Goal: Transaction & Acquisition: Purchase product/service

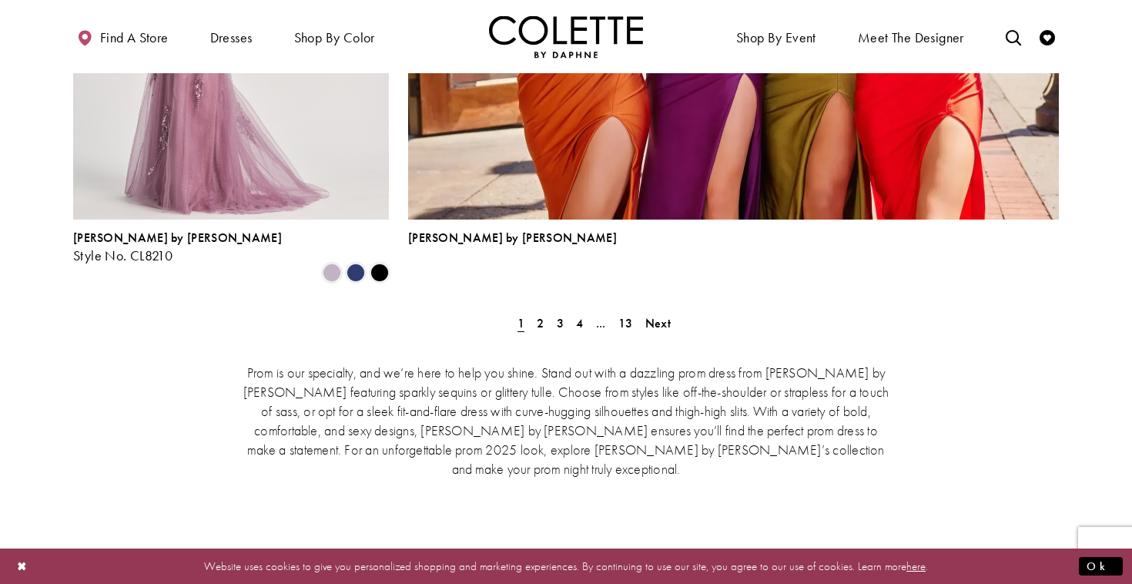
scroll to position [3456, 0]
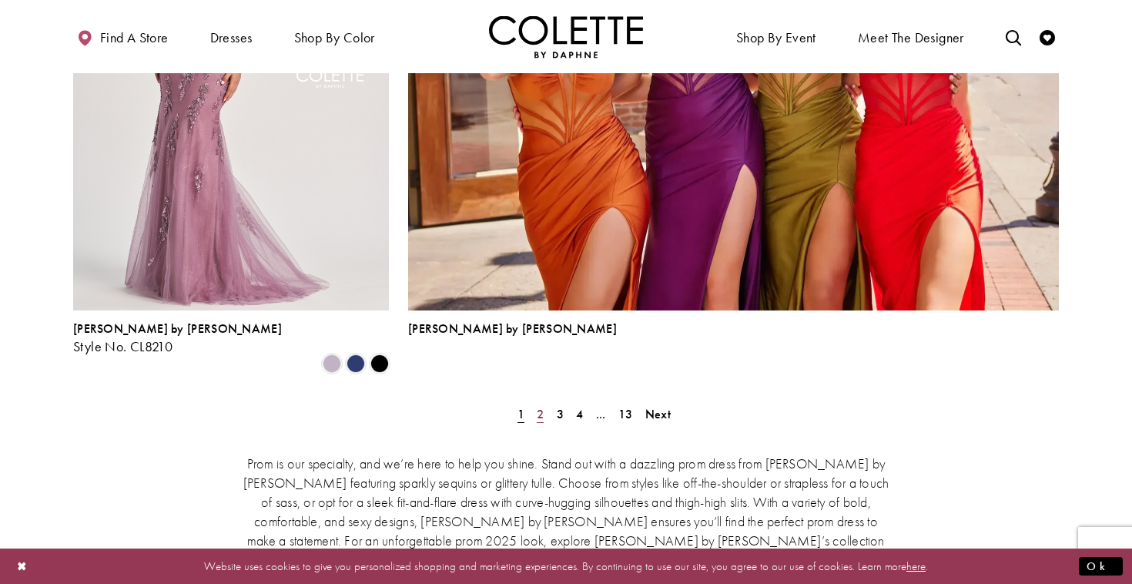
click at [543, 406] on span "2" at bounding box center [540, 414] width 7 height 16
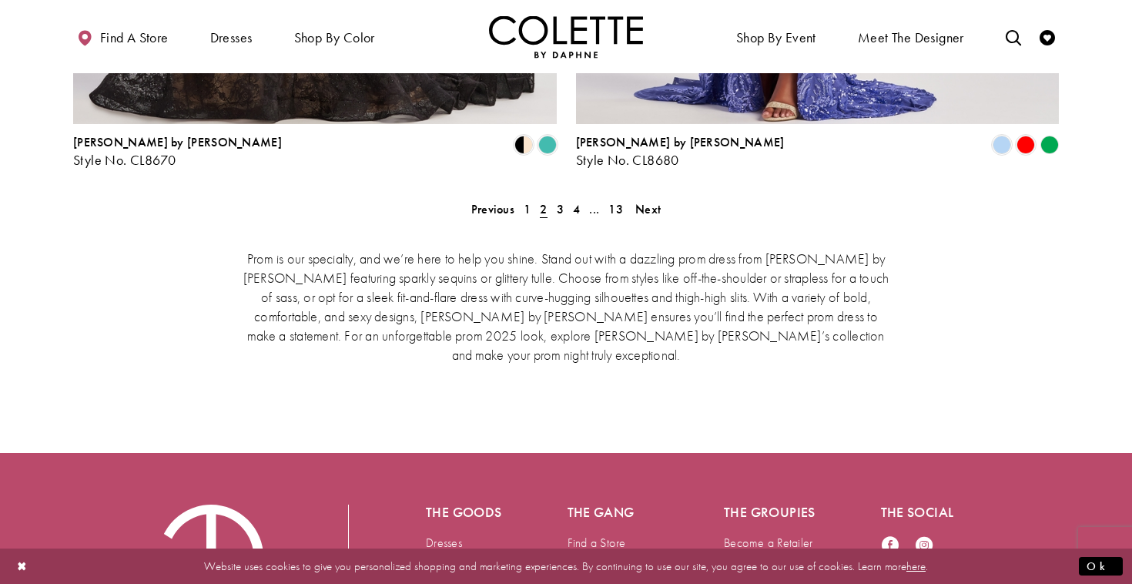
scroll to position [3321, 0]
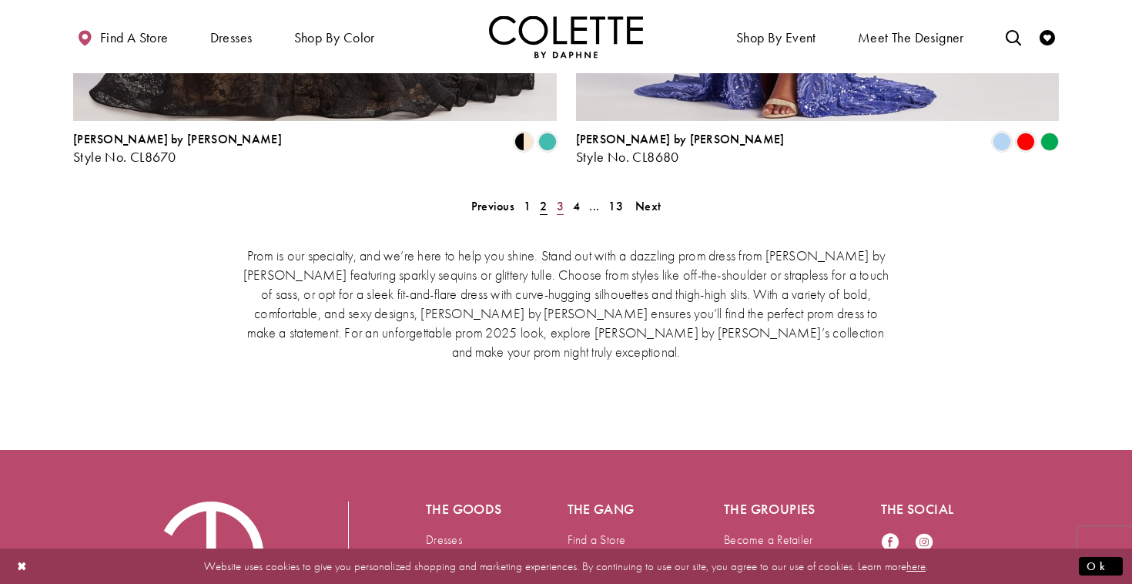
click at [557, 198] on span "3" at bounding box center [560, 206] width 7 height 16
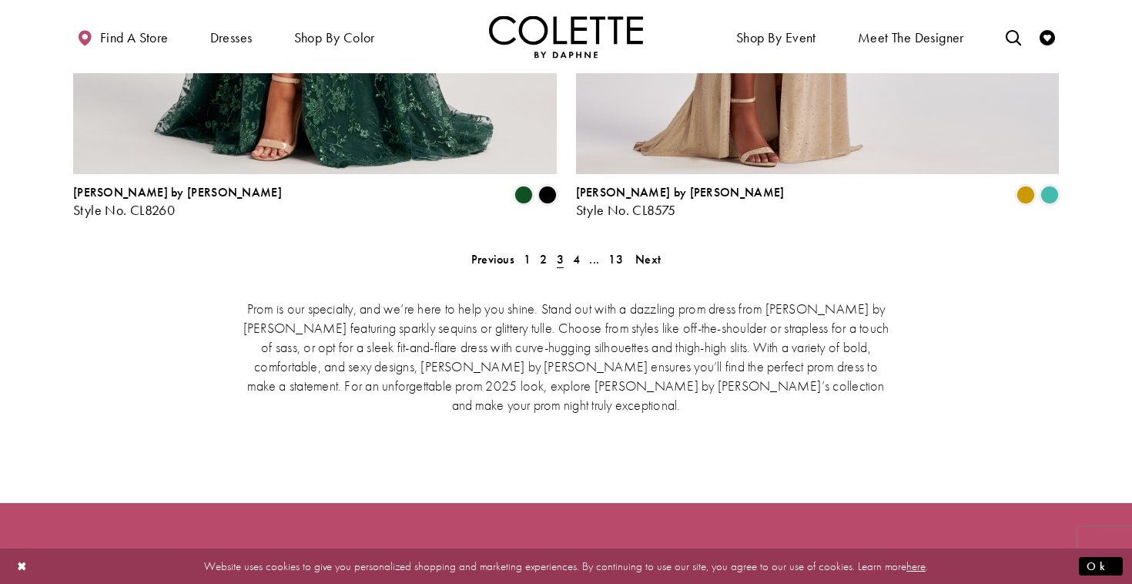
scroll to position [3296, 0]
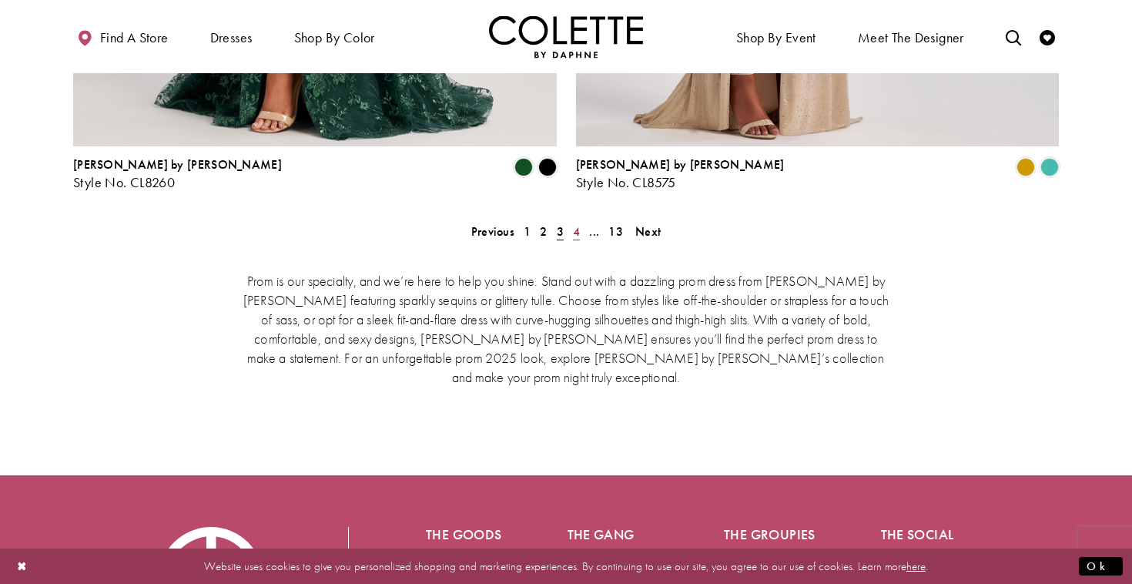
click at [574, 223] on span "4" at bounding box center [576, 231] width 7 height 16
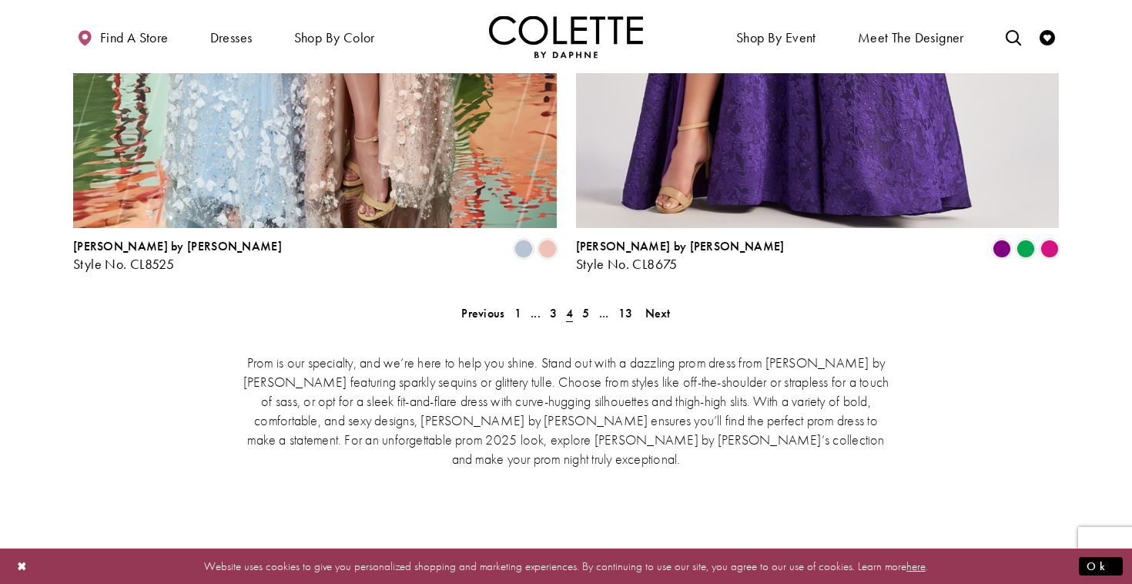
scroll to position [3217, 0]
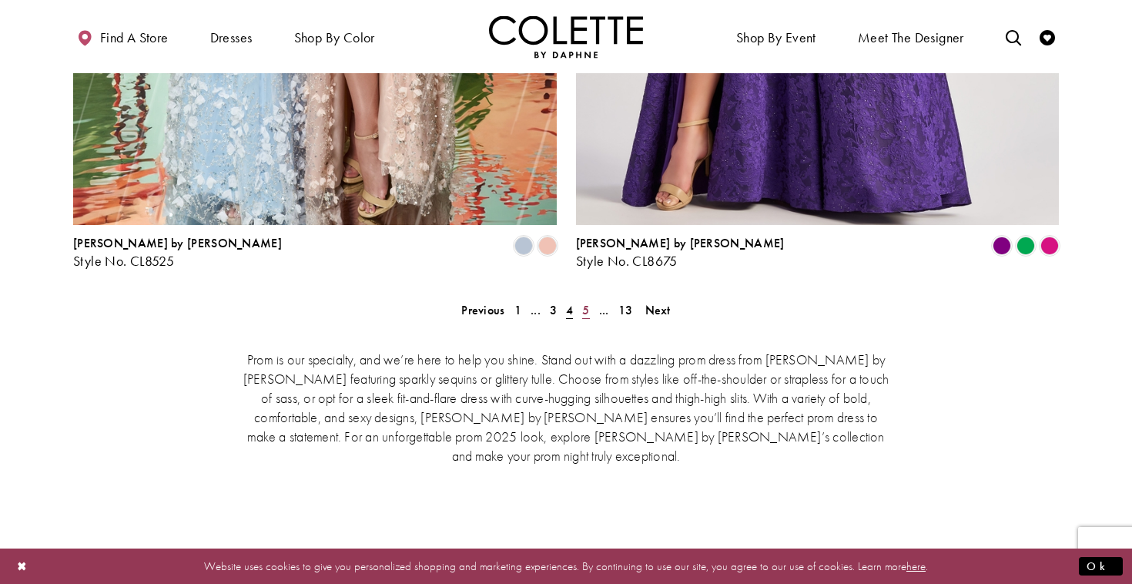
click at [584, 302] on span "5" at bounding box center [585, 310] width 7 height 16
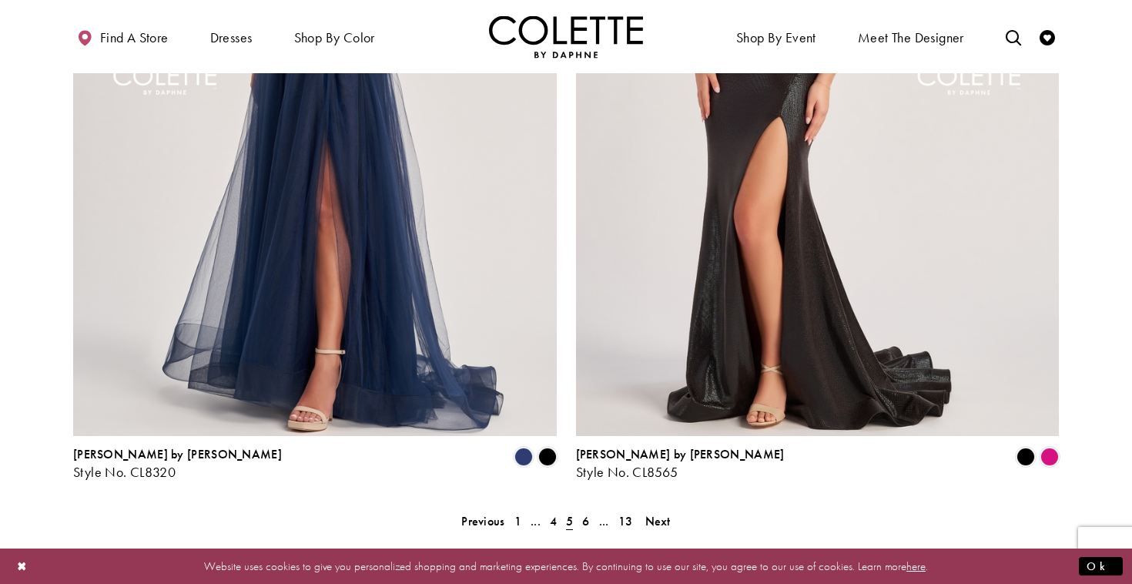
scroll to position [3012, 0]
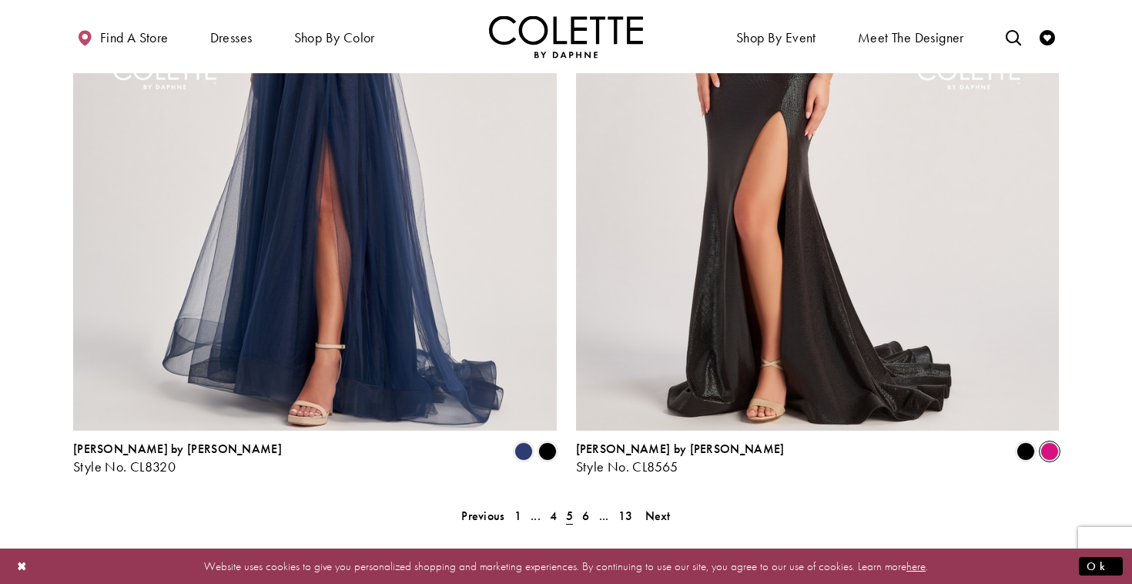
click at [1055, 442] on span "Product List" at bounding box center [1049, 451] width 18 height 18
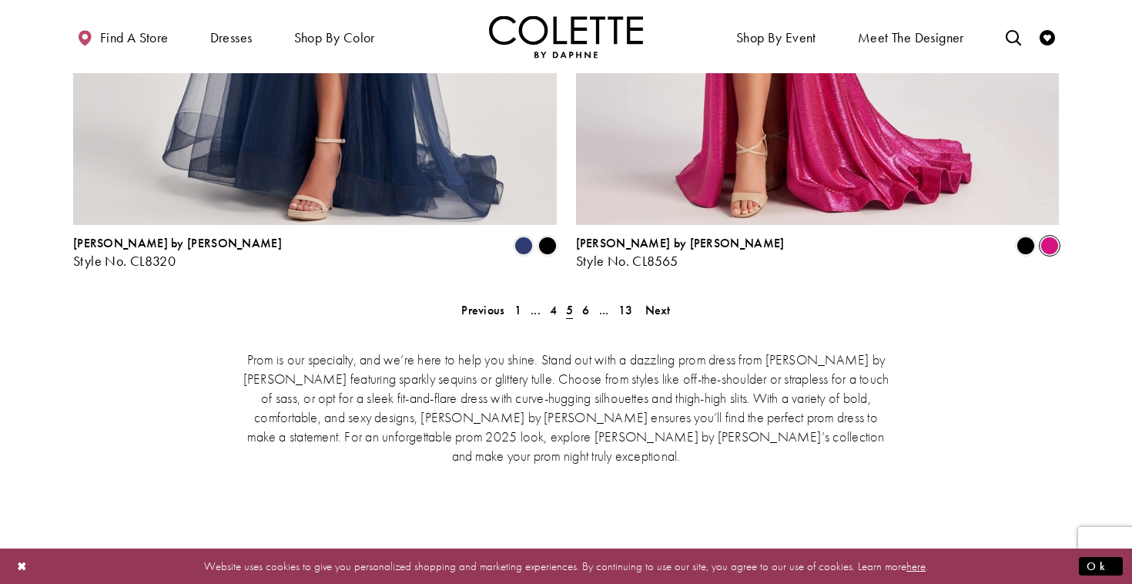
scroll to position [3147, 0]
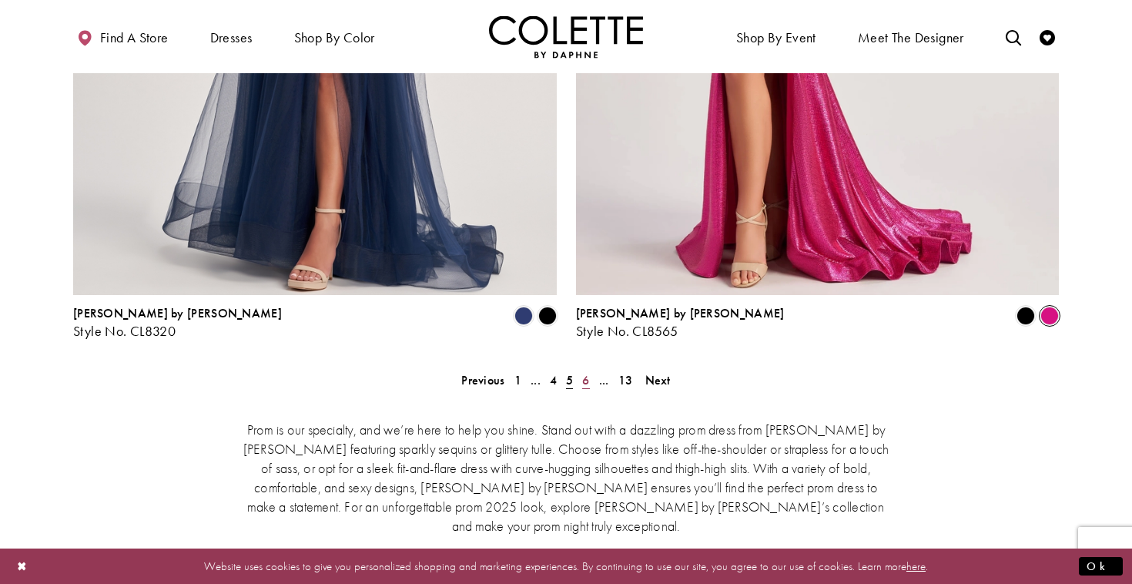
click at [585, 372] on span "6" at bounding box center [585, 380] width 7 height 16
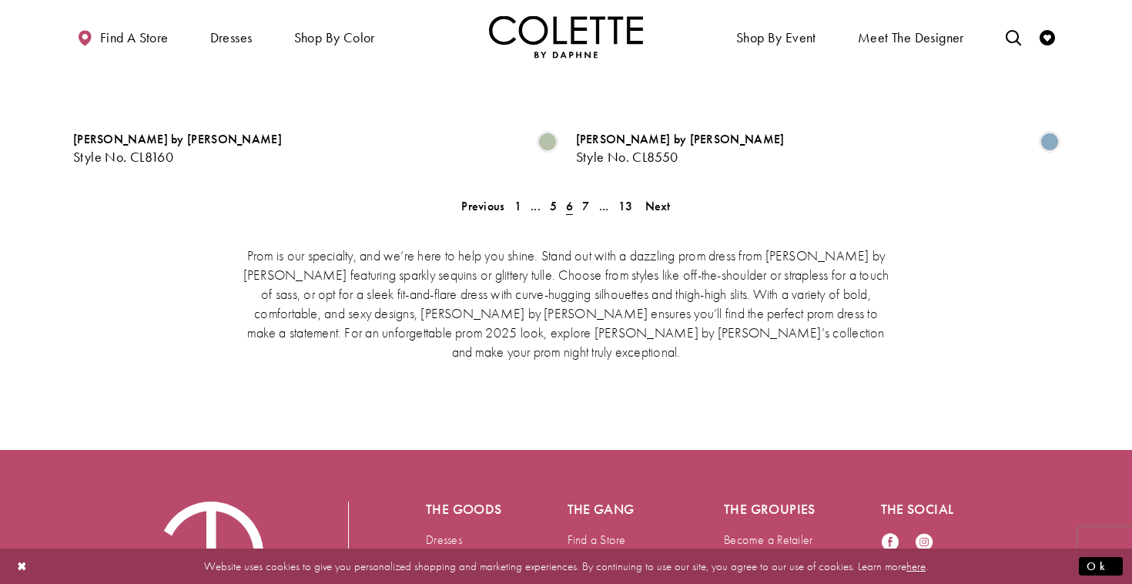
scroll to position [3332, 0]
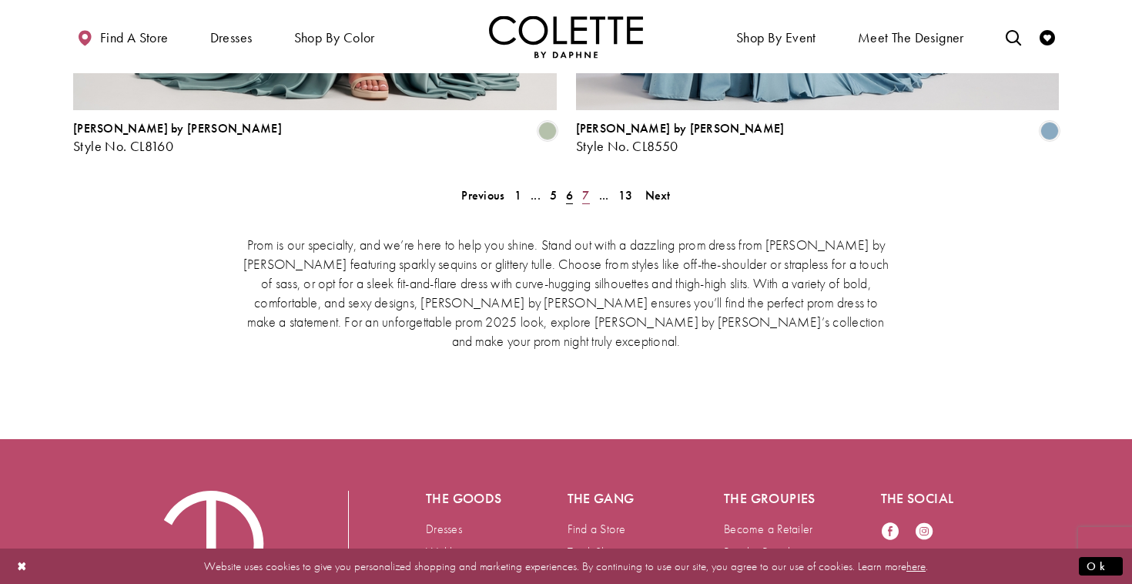
click at [588, 187] on span "7" at bounding box center [585, 195] width 7 height 16
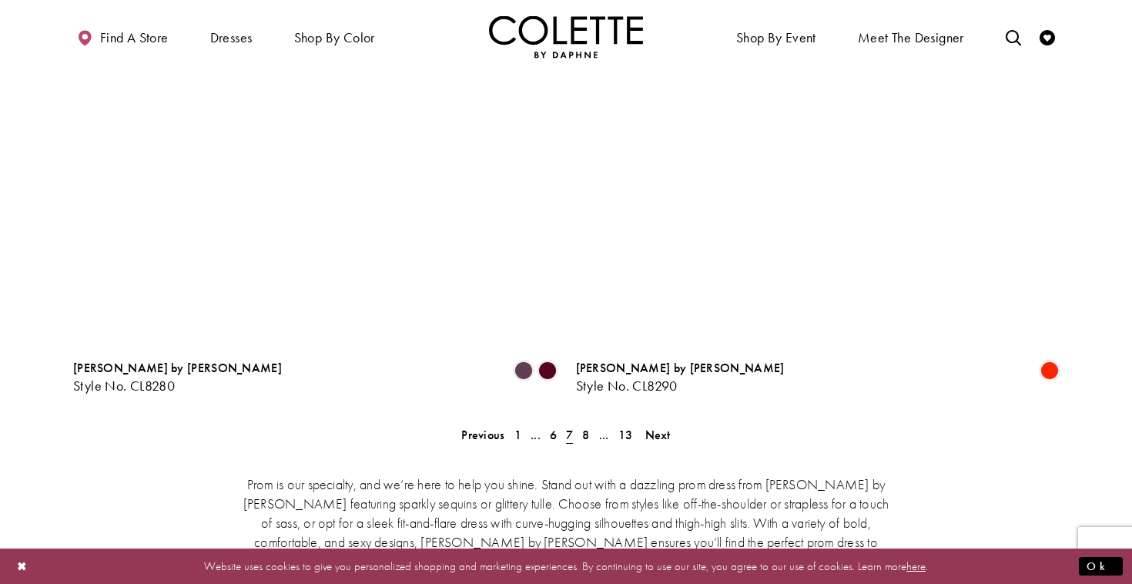
scroll to position [3124, 0]
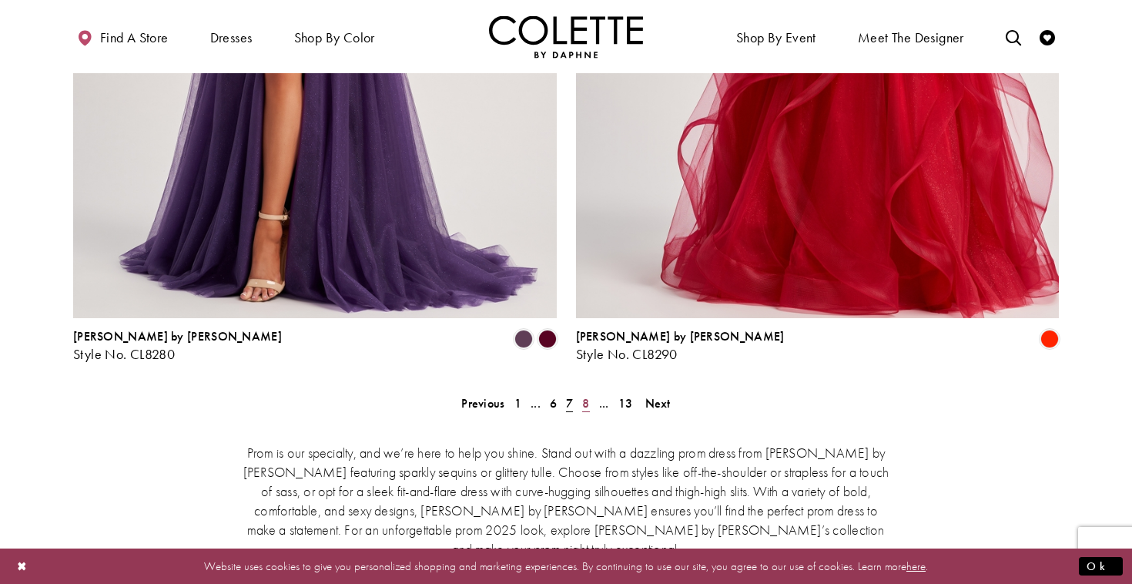
click at [589, 395] on span "8" at bounding box center [585, 403] width 7 height 16
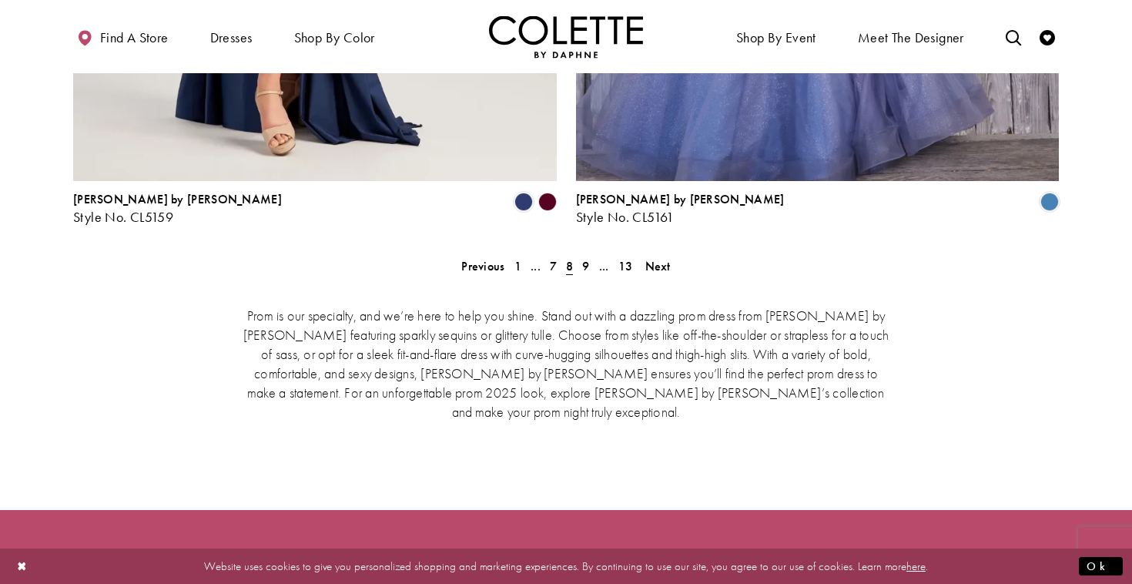
scroll to position [3281, 0]
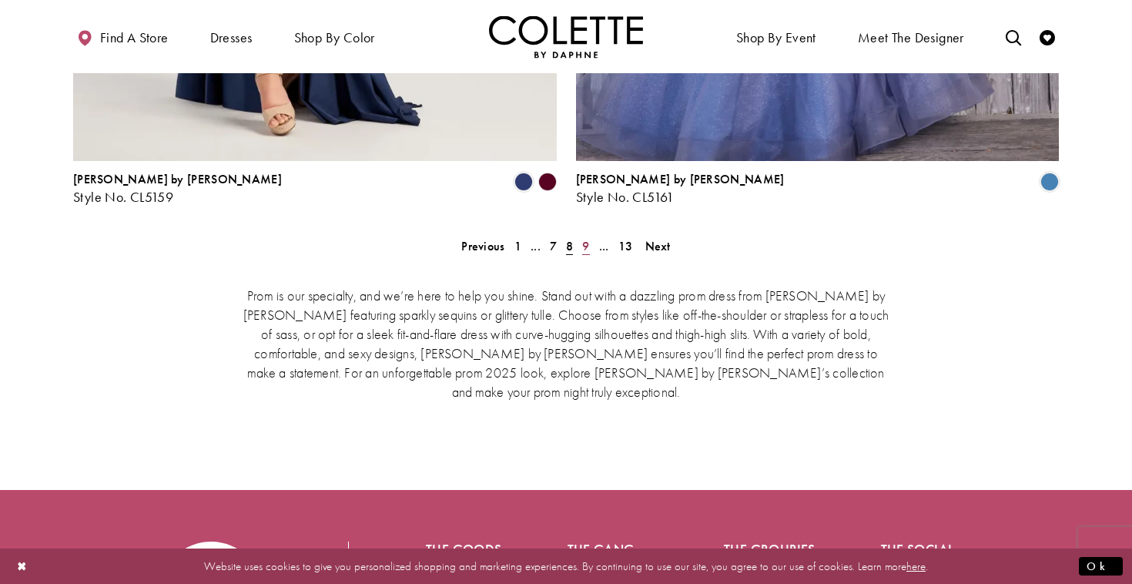
click at [591, 235] on link "9" at bounding box center [586, 246] width 16 height 22
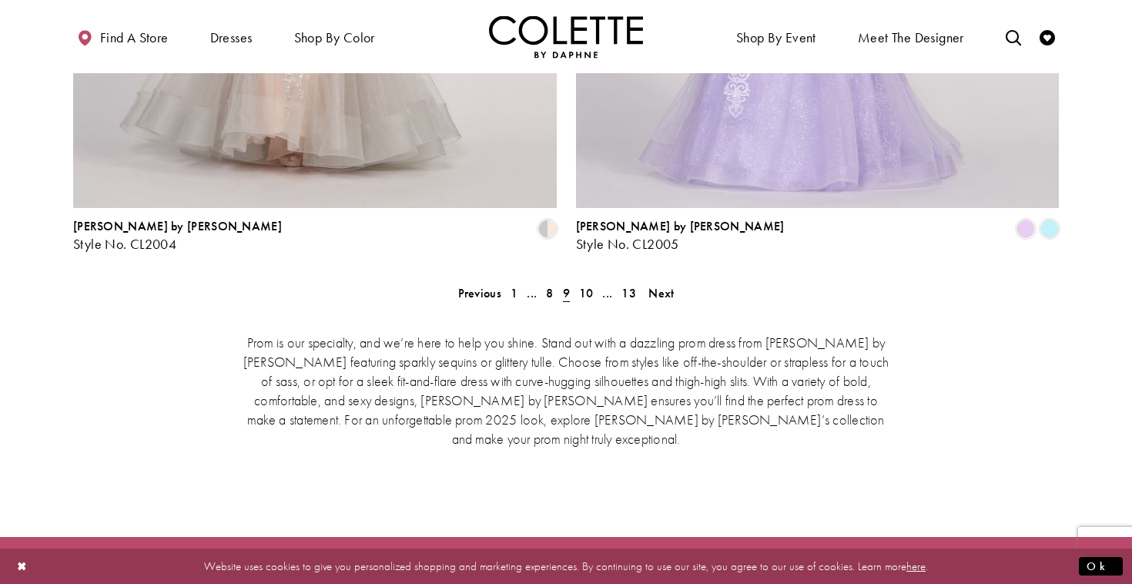
scroll to position [3249, 0]
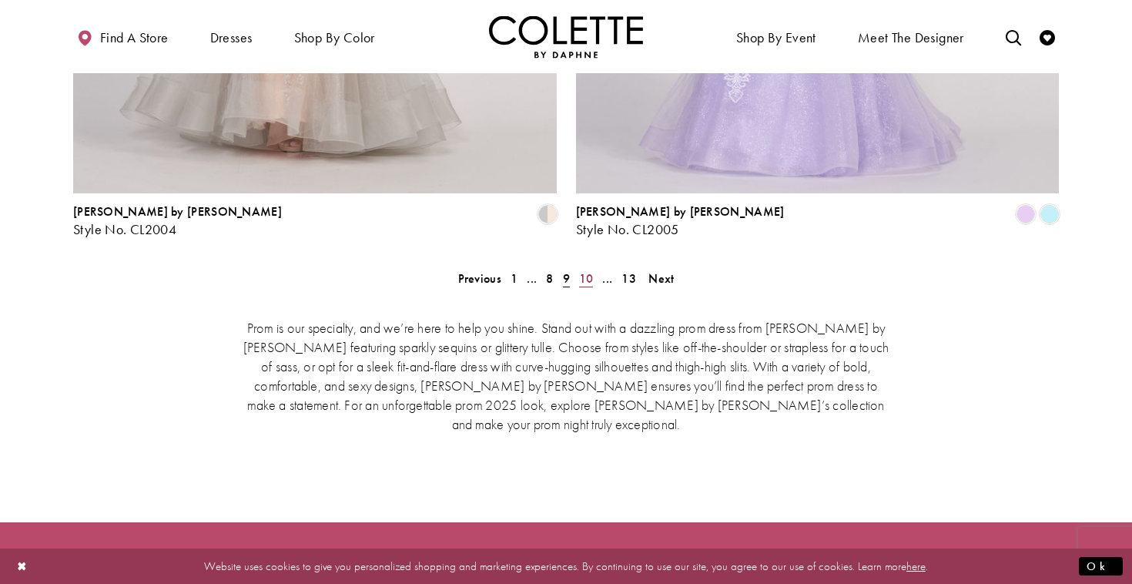
click at [584, 270] on span "10" at bounding box center [586, 278] width 15 height 16
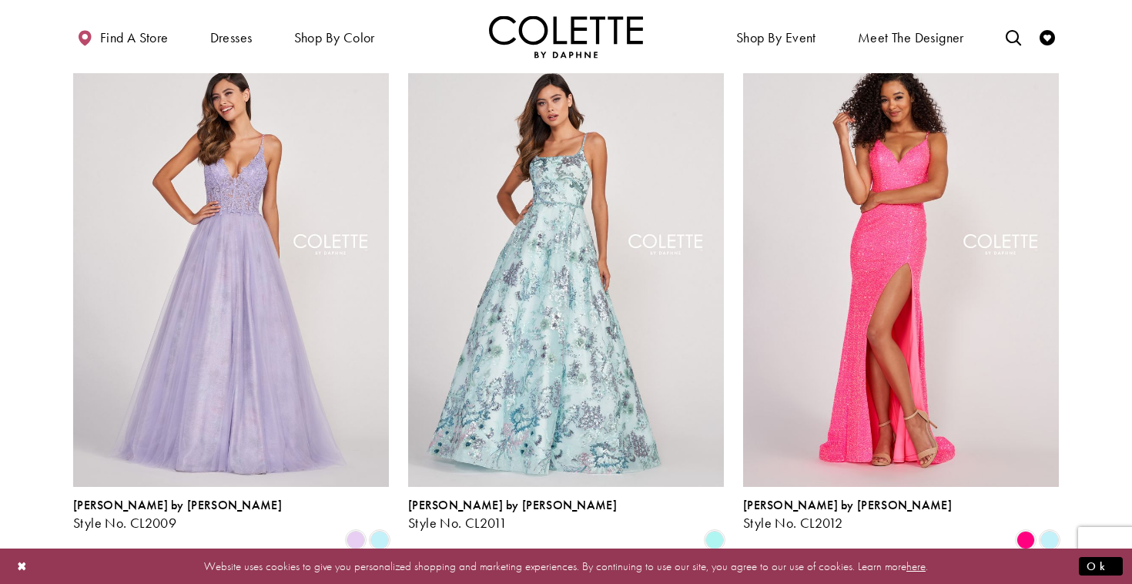
scroll to position [991, 0]
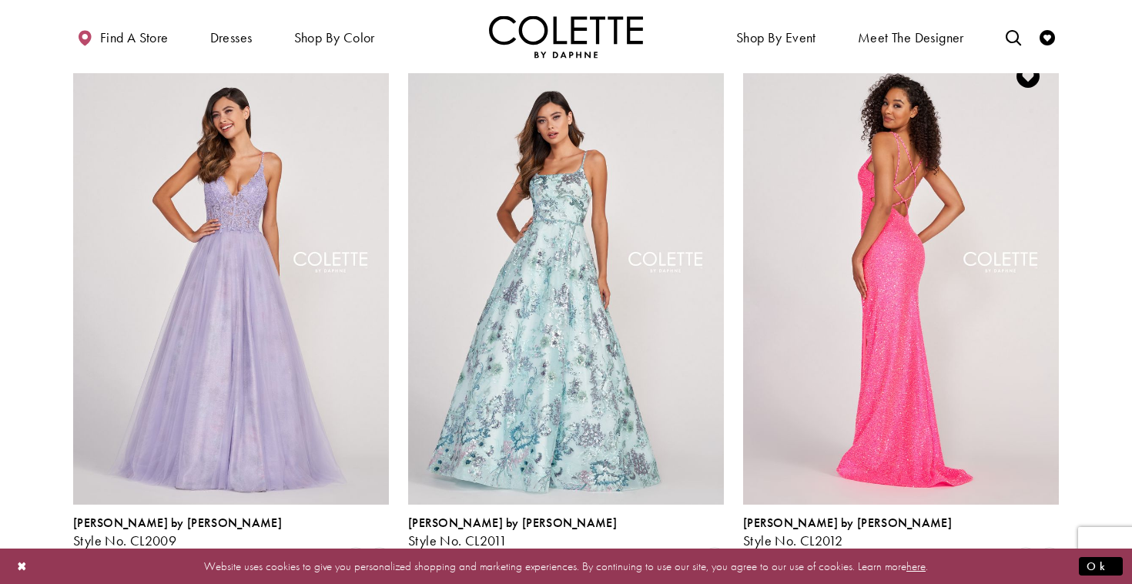
click at [816, 243] on img "Visit Colette by Daphne Style No. CL2012 Page" at bounding box center [901, 274] width 316 height 459
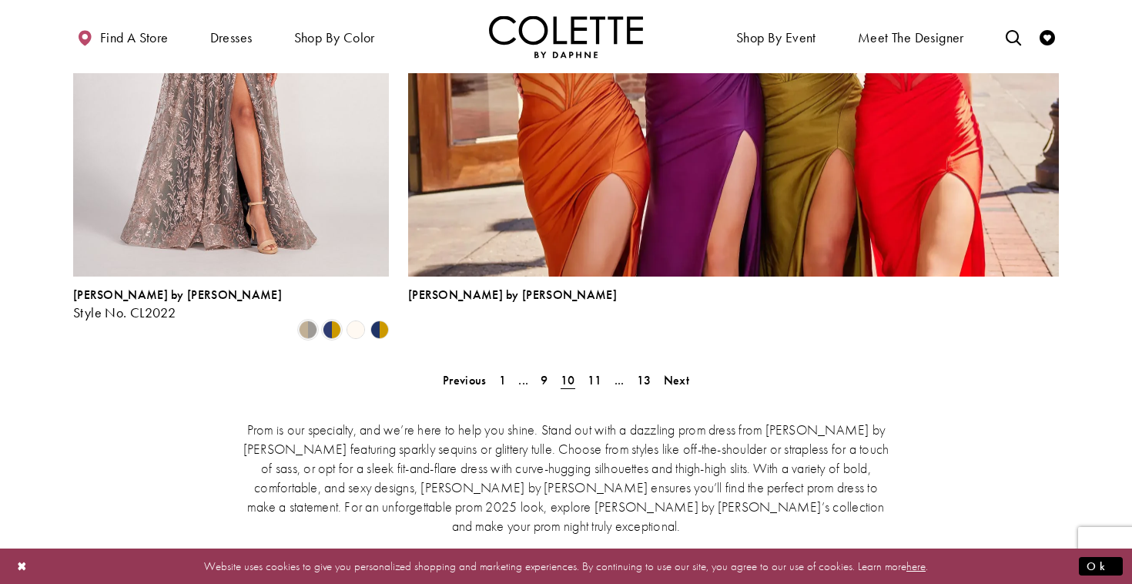
scroll to position [3495, 0]
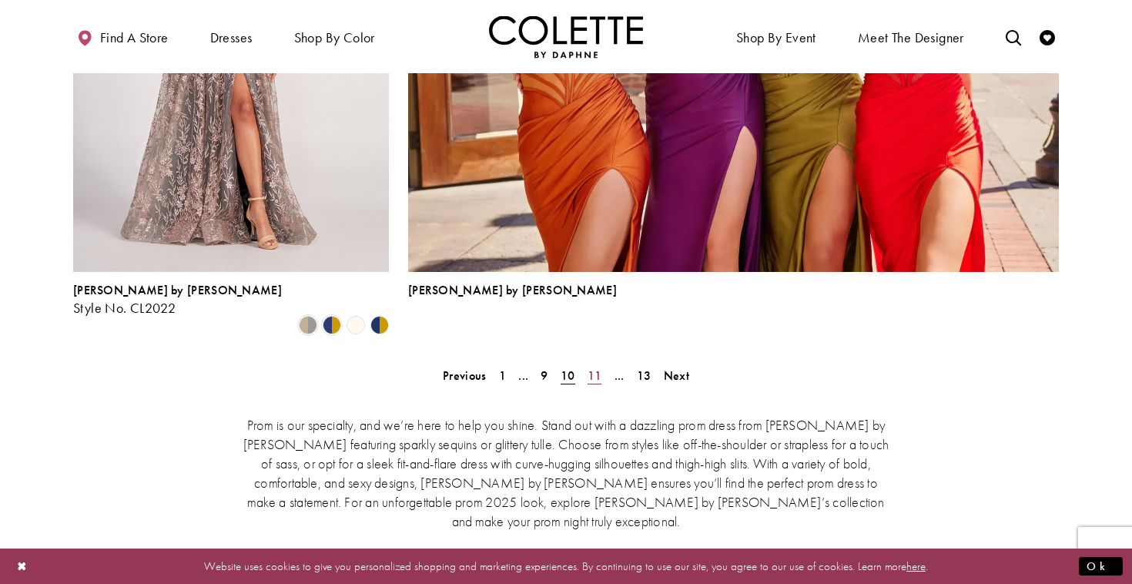
click at [603, 364] on link "11" at bounding box center [595, 375] width 24 height 22
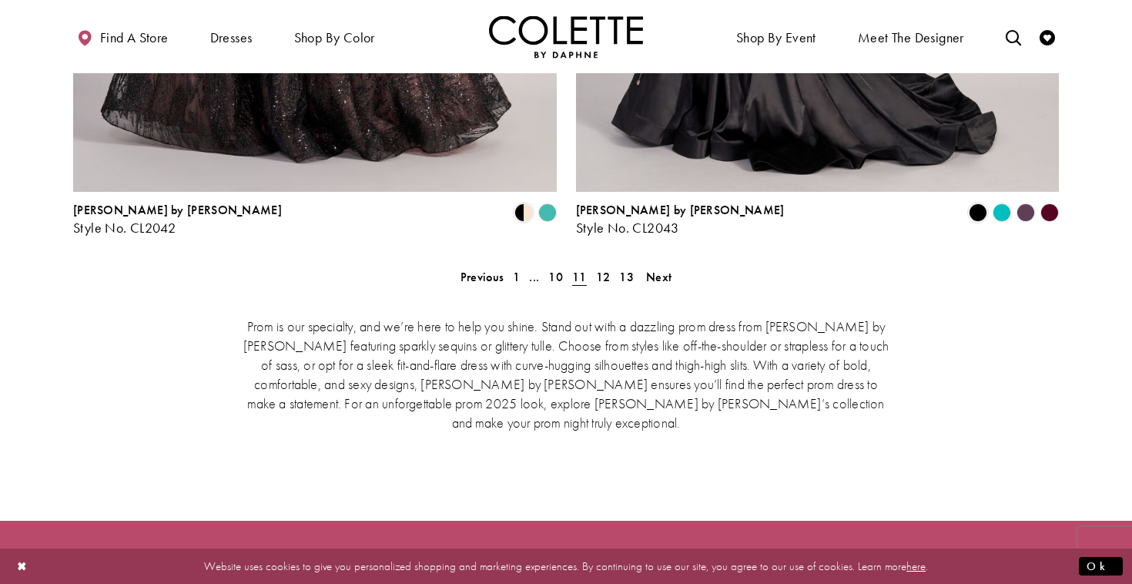
scroll to position [3219, 0]
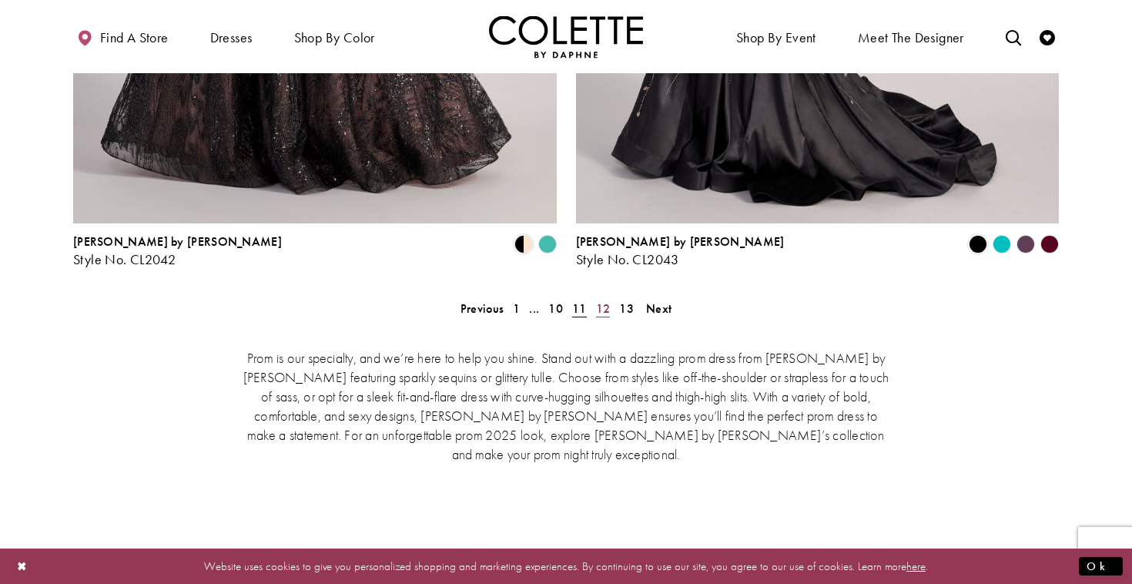
click at [608, 300] on span "12" at bounding box center [603, 308] width 15 height 16
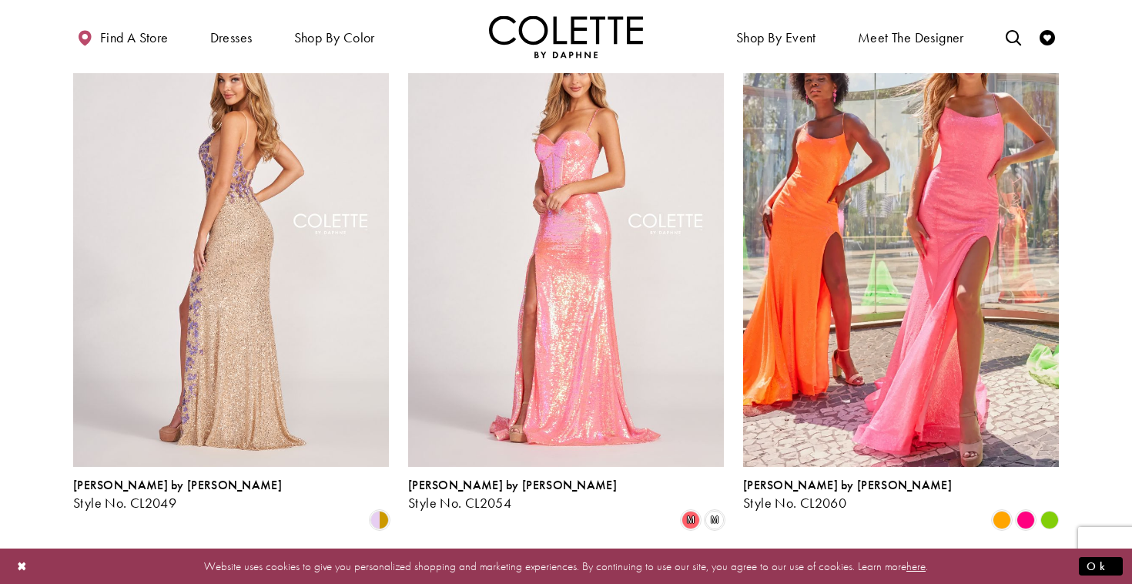
scroll to position [461, 0]
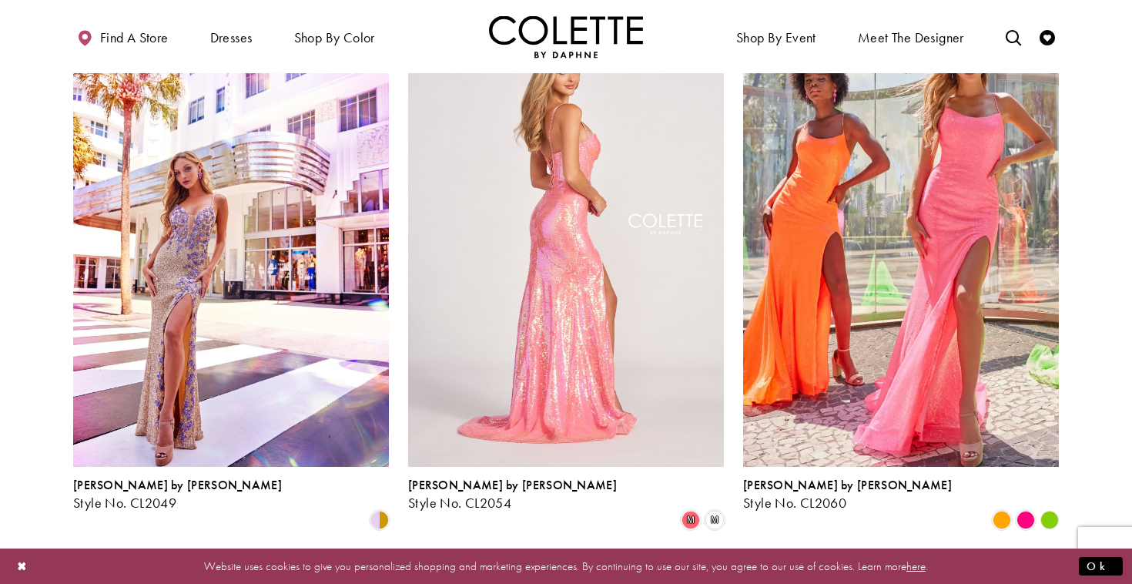
click at [605, 363] on img "Visit Colette by Daphne Style No. CL2054 Page" at bounding box center [566, 236] width 316 height 459
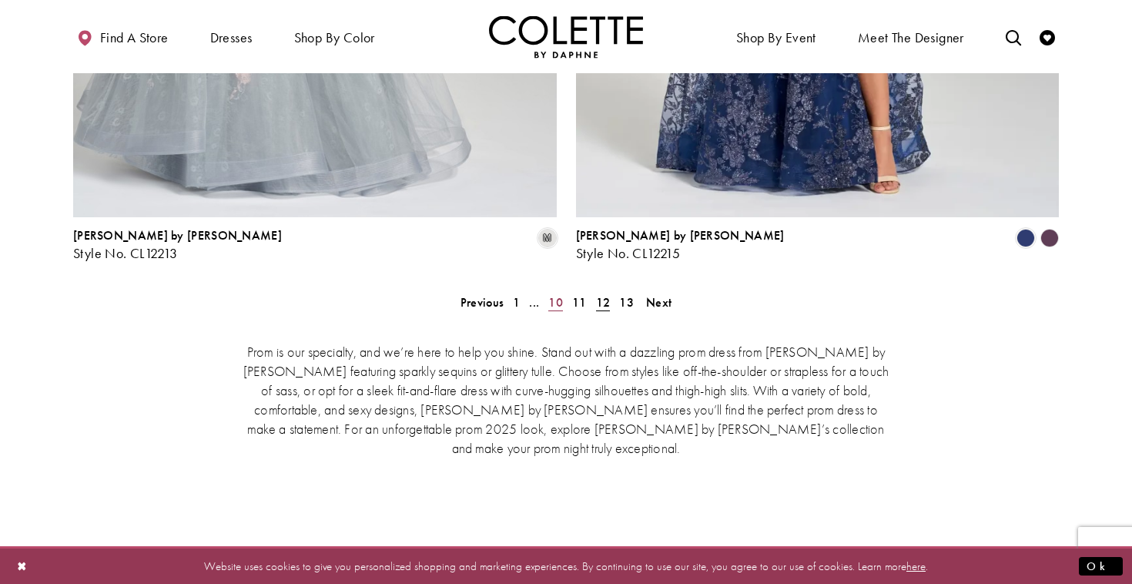
scroll to position [3215, 0]
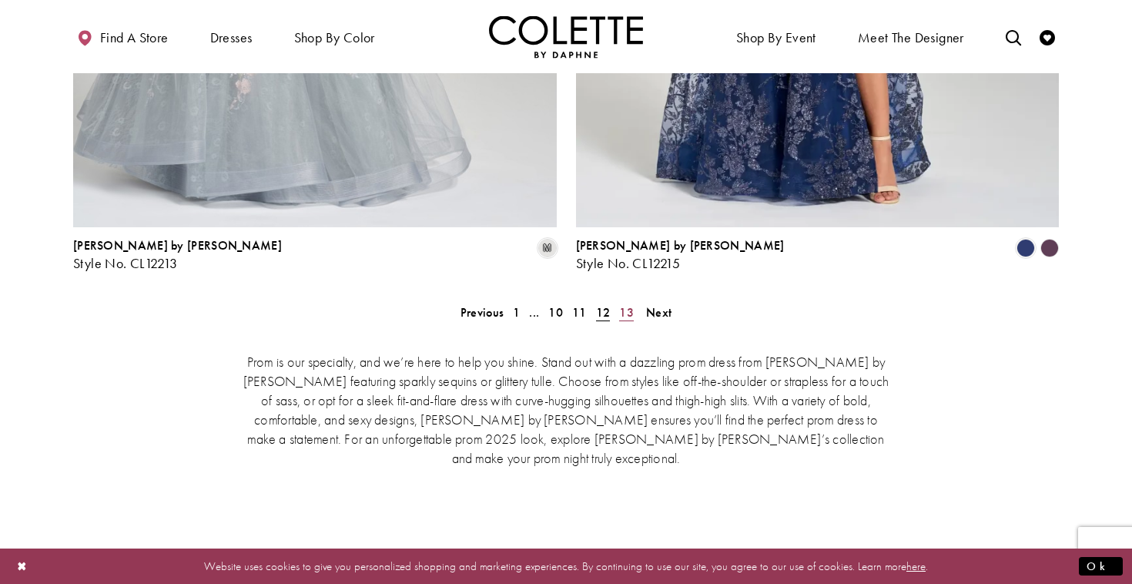
click at [625, 304] on span "13" at bounding box center [626, 312] width 15 height 16
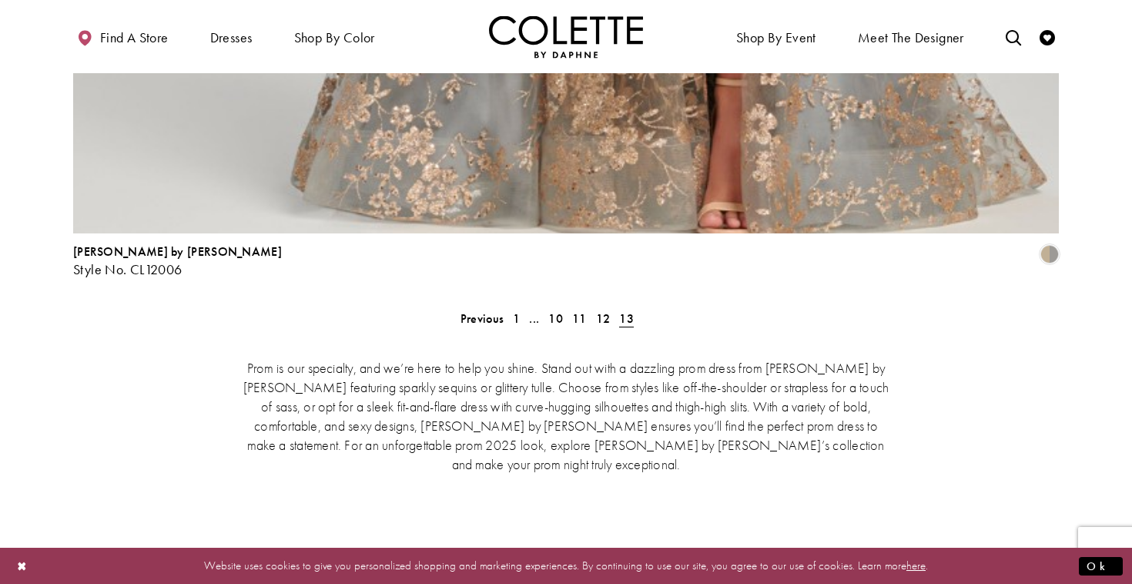
scroll to position [3364, 0]
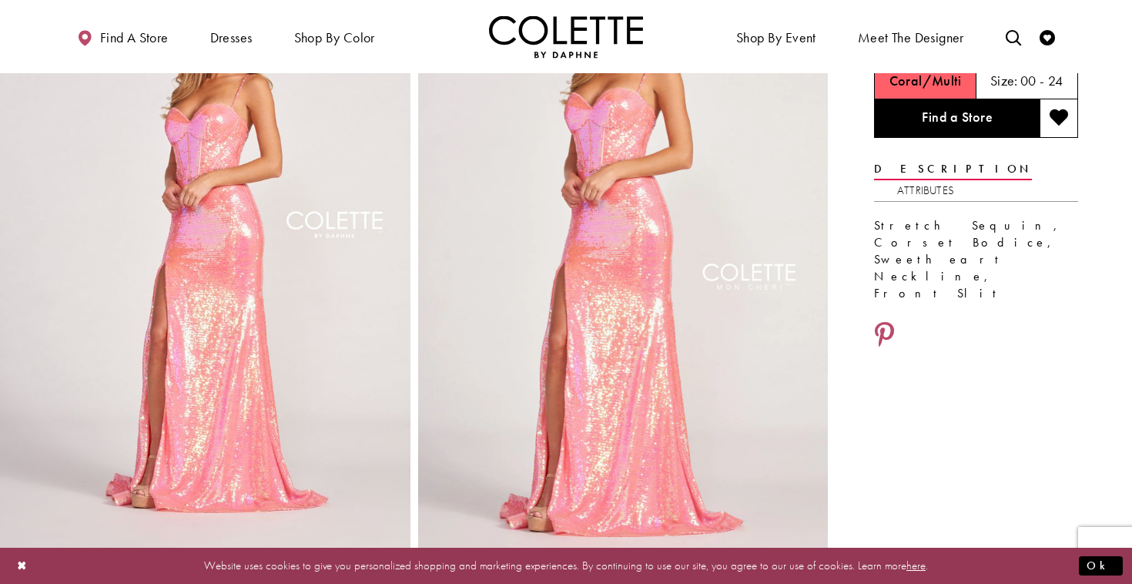
scroll to position [118, 0]
